Goal: Information Seeking & Learning: Learn about a topic

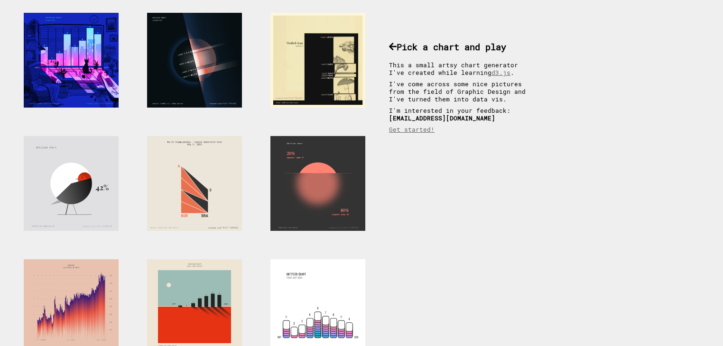
scroll to position [55, 0]
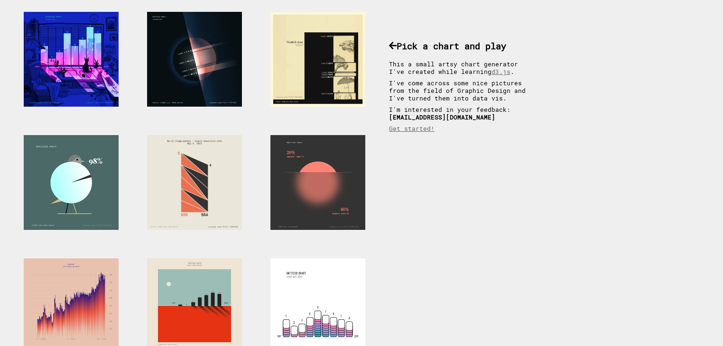
click at [56, 161] on div at bounding box center [71, 182] width 95 height 95
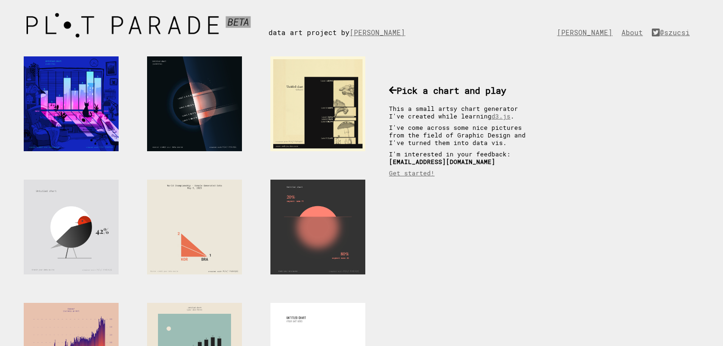
scroll to position [11, 0]
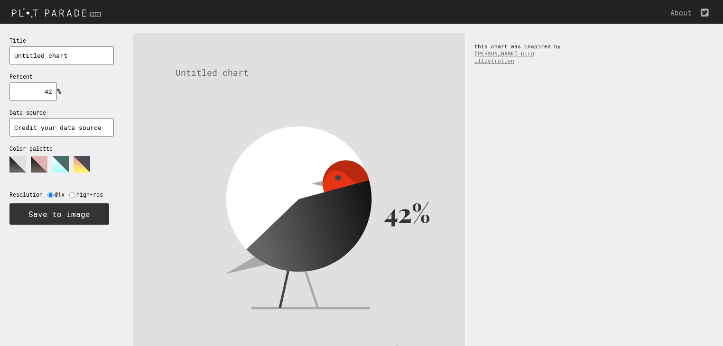
scroll to position [28, 0]
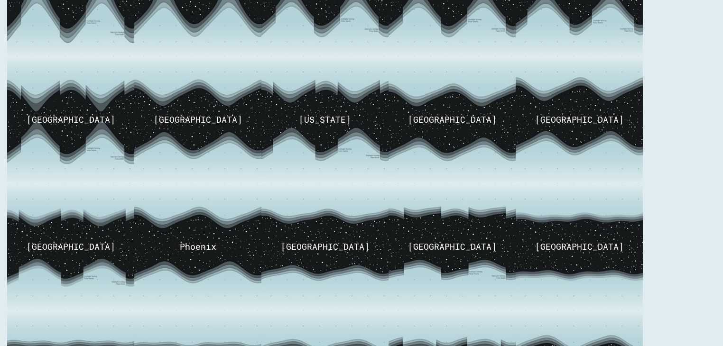
scroll to position [545, 0]
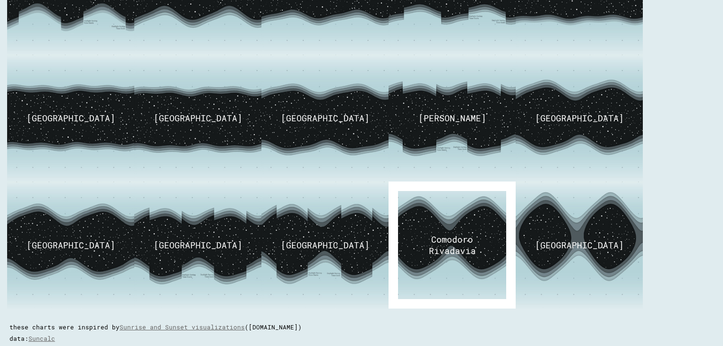
click at [432, 239] on div "Comodoro Rivadavia" at bounding box center [452, 245] width 64 height 23
click at [390, 238] on img at bounding box center [451, 246] width 166 height 160
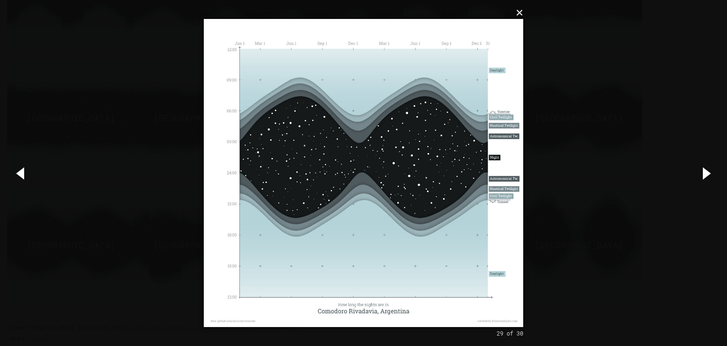
click at [521, 15] on button "×" at bounding box center [367, 12] width 320 height 21
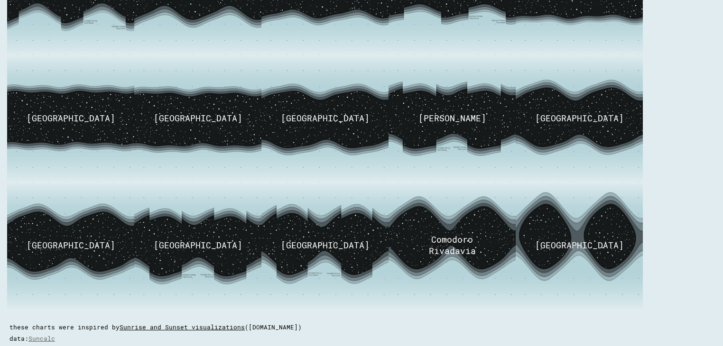
click at [218, 323] on link "Sunrise and Sunset visualizations" at bounding box center [181, 327] width 125 height 8
